Goal: Task Accomplishment & Management: Use online tool/utility

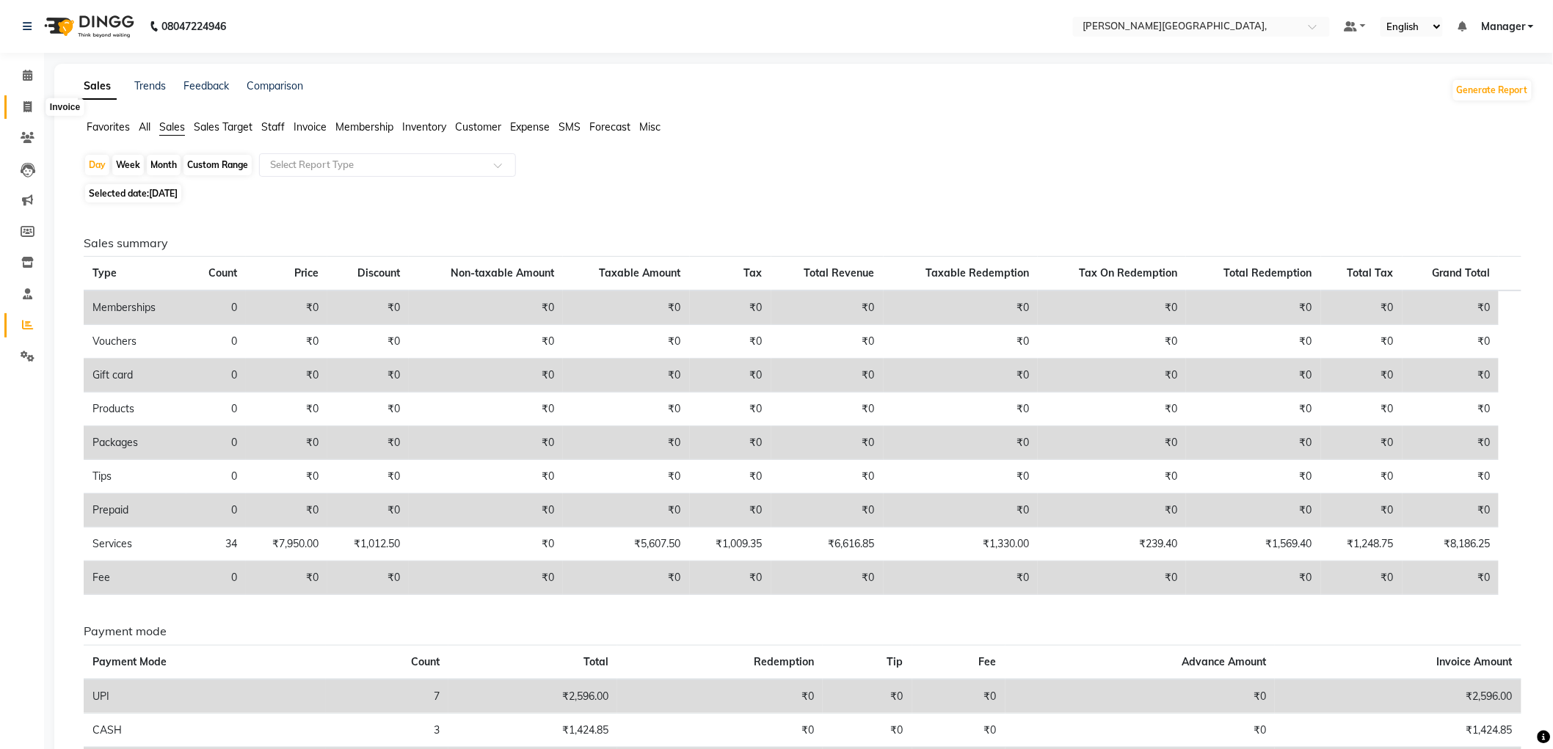
click at [16, 103] on span at bounding box center [28, 107] width 26 height 17
select select "service"
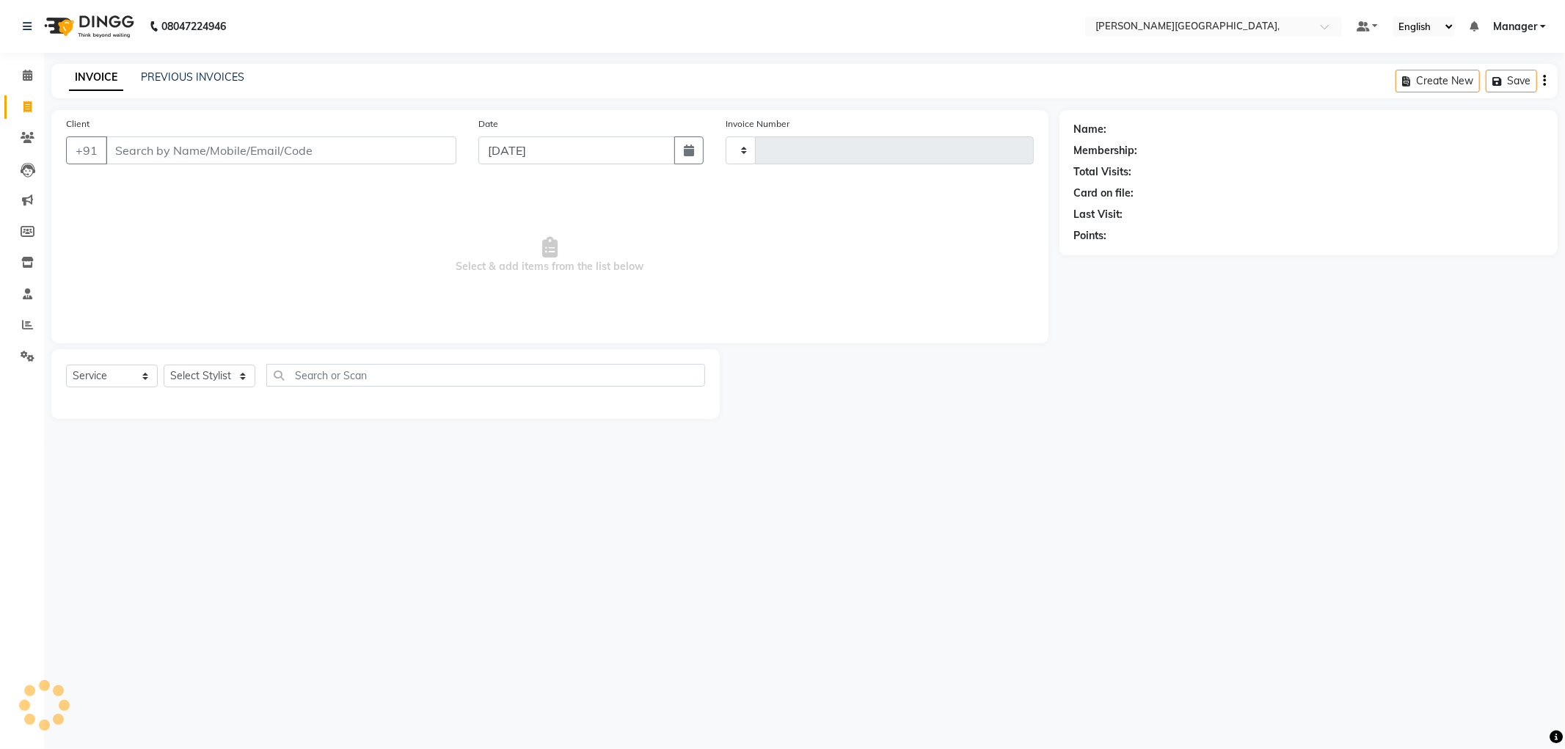
type input "2349"
select select "6483"
click at [180, 70] on link "PREVIOUS INVOICES" at bounding box center [192, 76] width 103 height 13
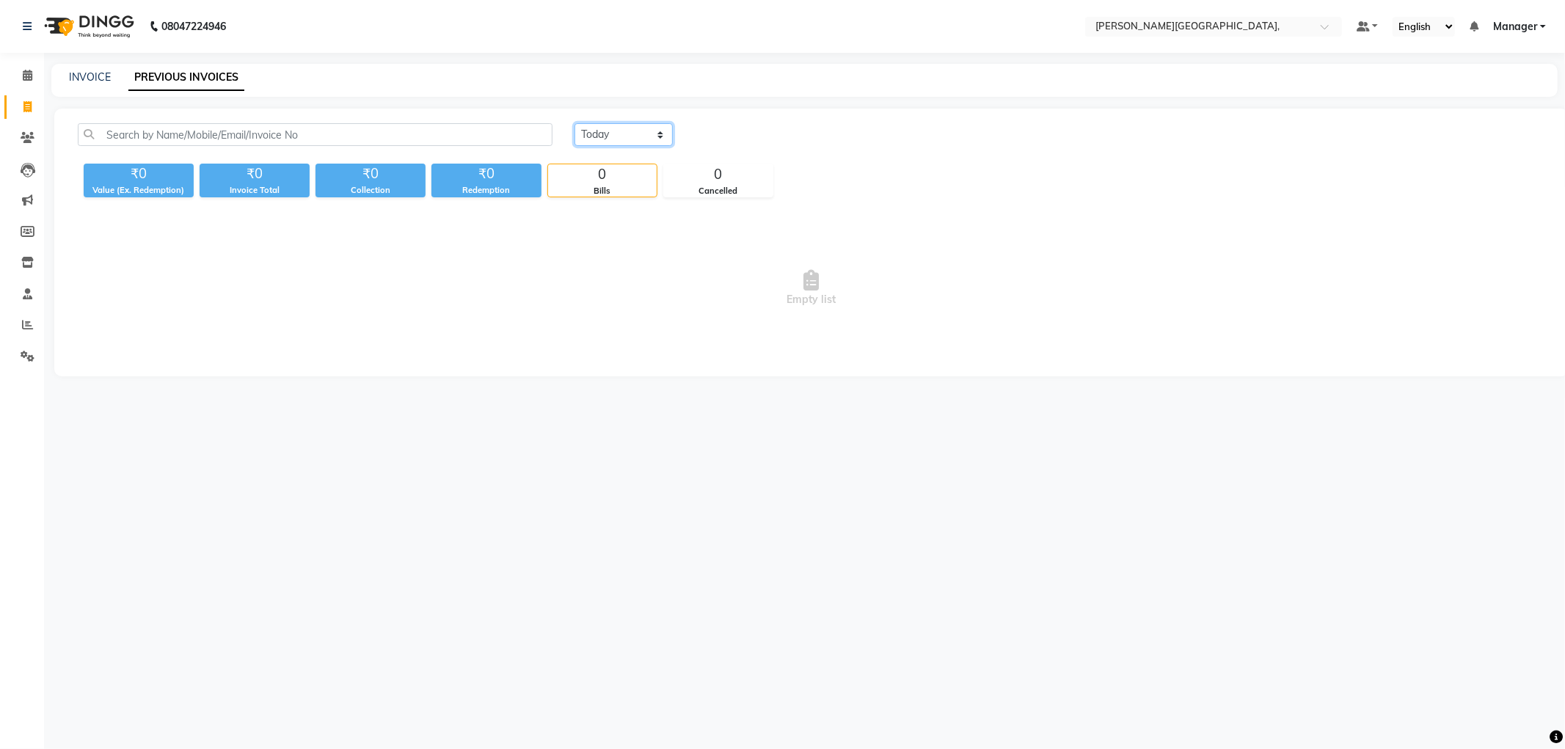
click at [661, 131] on select "[DATE] [DATE] Custom Range" at bounding box center [624, 134] width 98 height 23
select select "[DATE]"
click at [575, 123] on select "[DATE] [DATE] Custom Range" at bounding box center [624, 134] width 98 height 23
